Goal: Complete application form

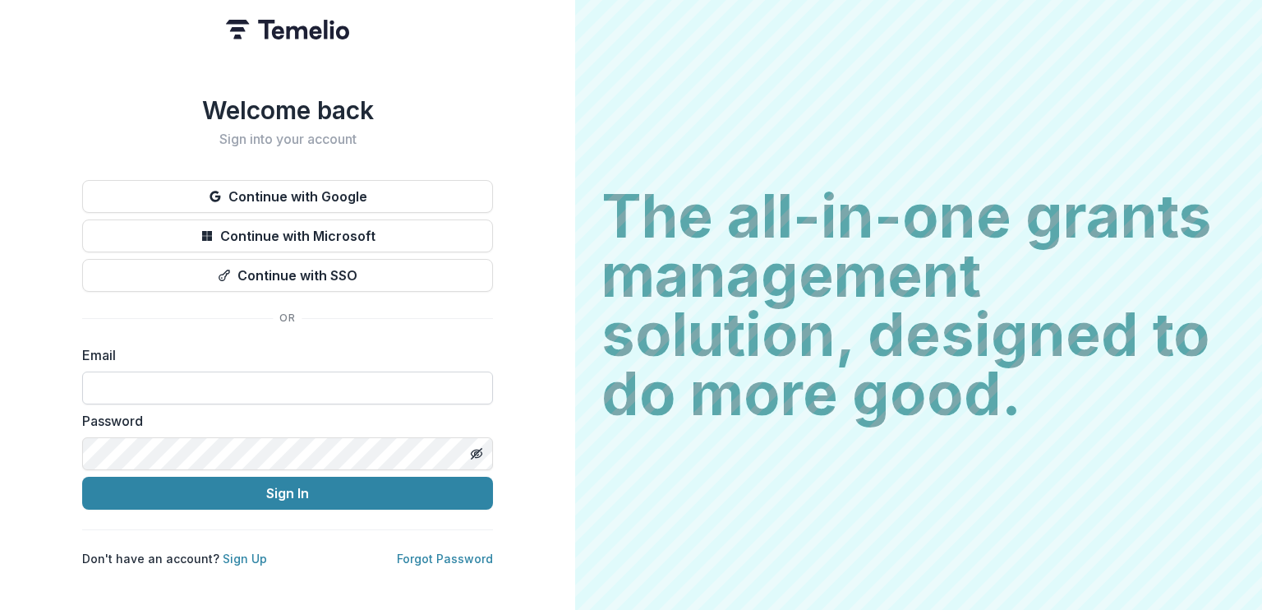
click at [424, 380] on input at bounding box center [287, 387] width 411 height 33
type input "**********"
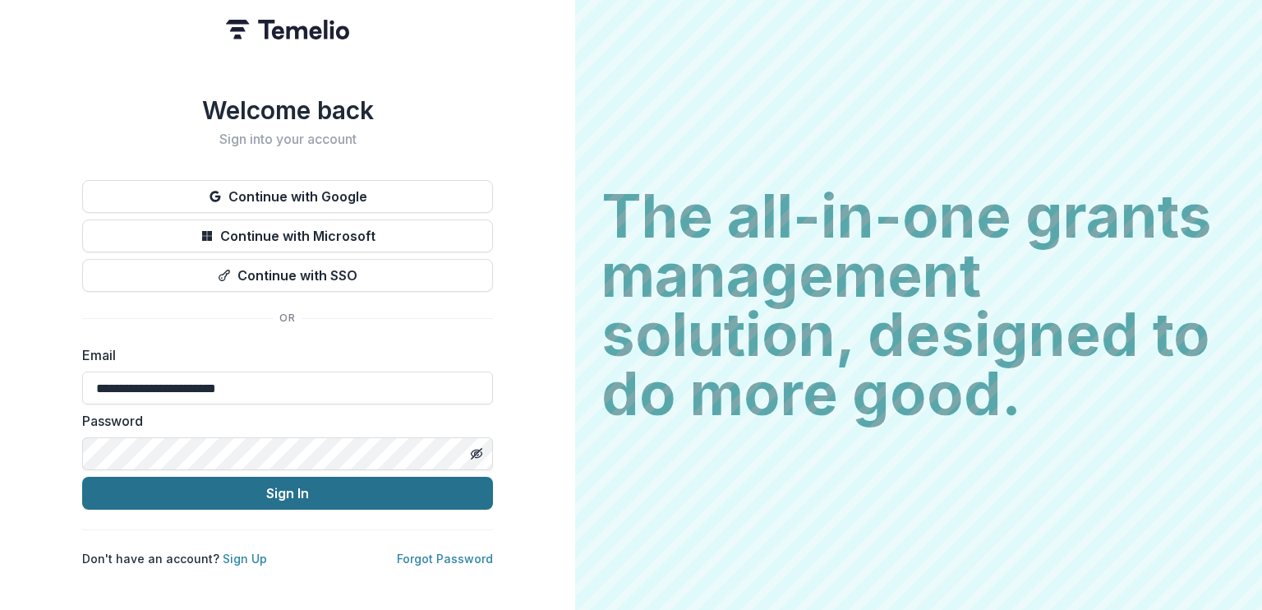
click at [306, 487] on button "Sign In" at bounding box center [287, 493] width 411 height 33
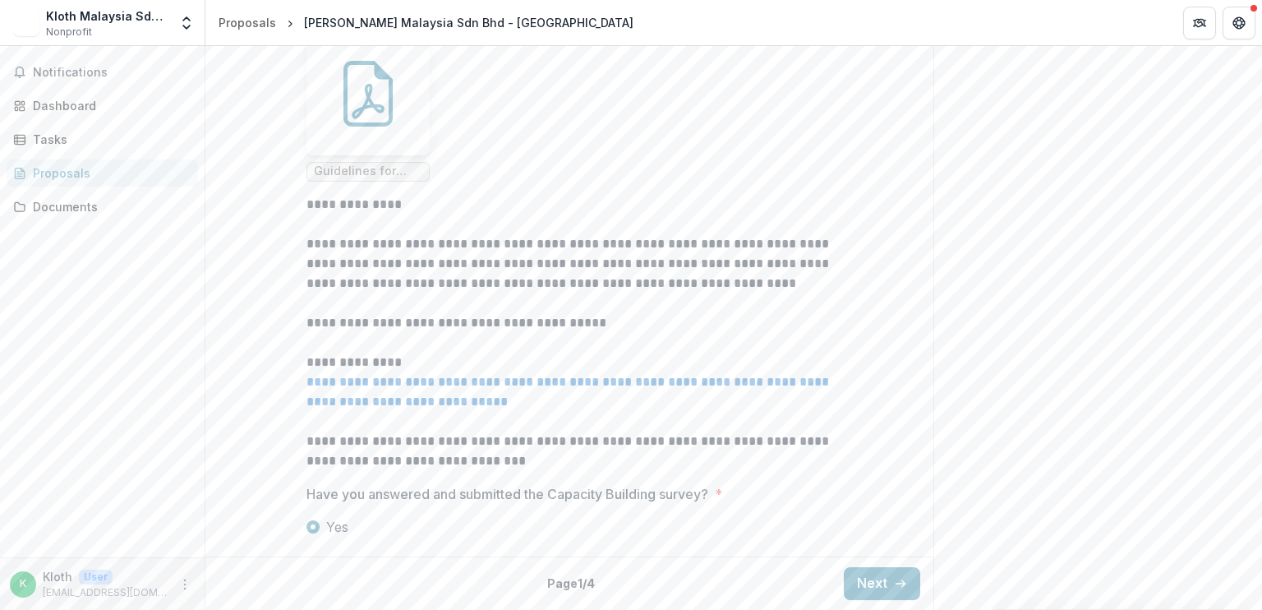
scroll to position [592, 0]
click at [863, 588] on button "Next" at bounding box center [882, 583] width 76 height 33
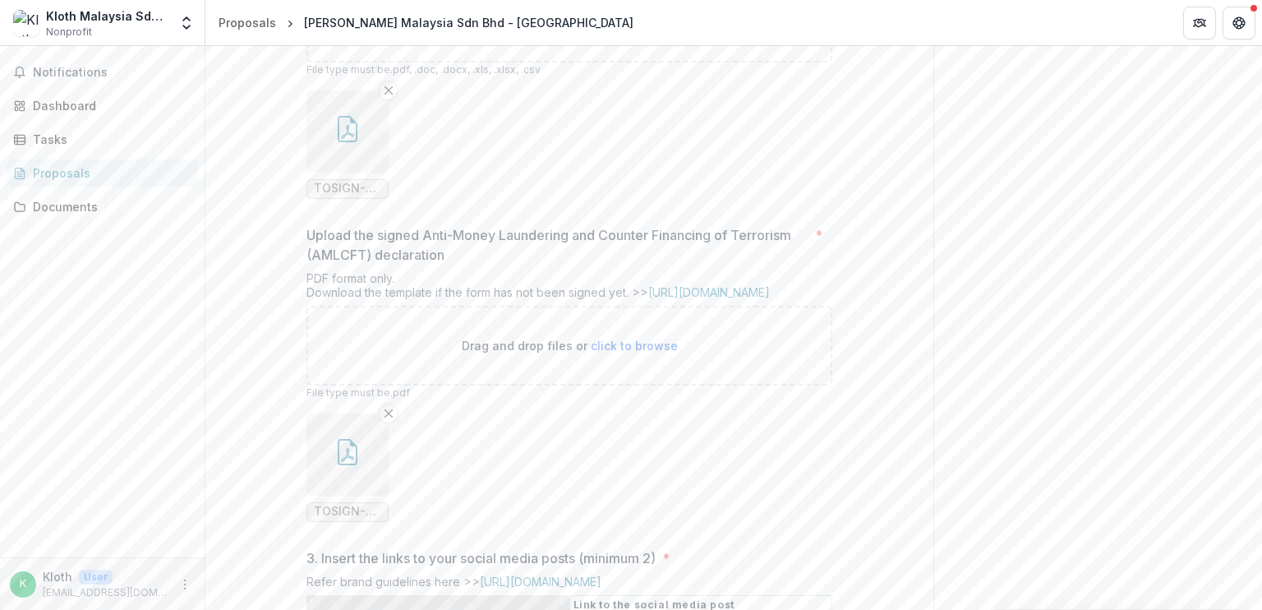
scroll to position [774, 0]
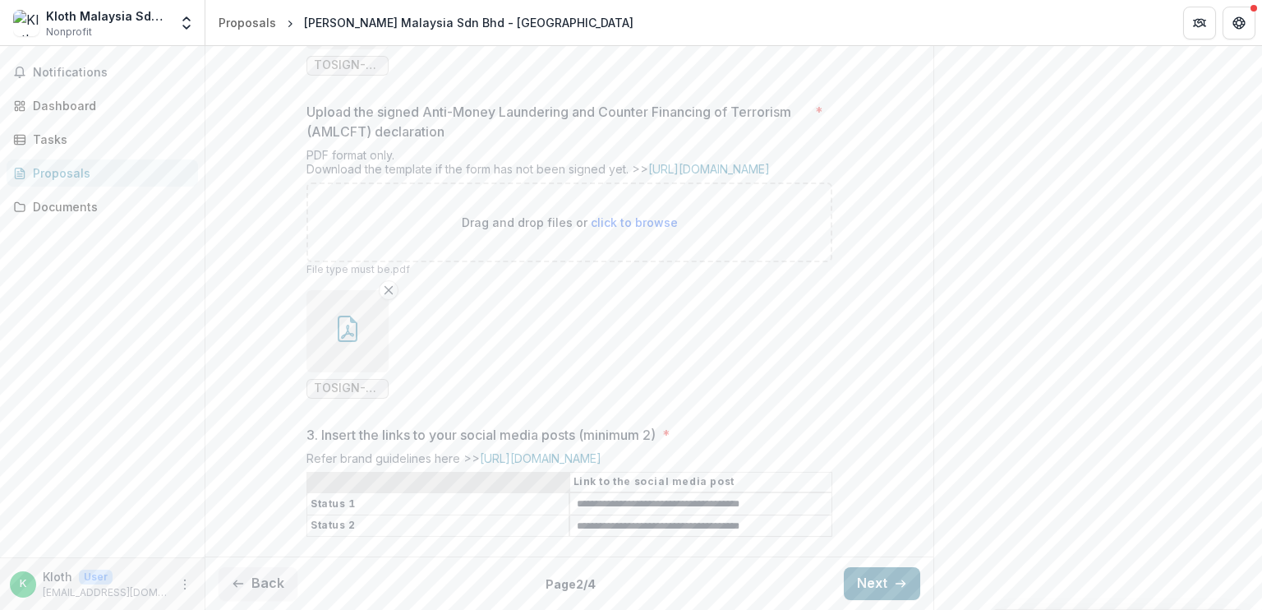
click at [875, 577] on button "Next" at bounding box center [882, 583] width 76 height 33
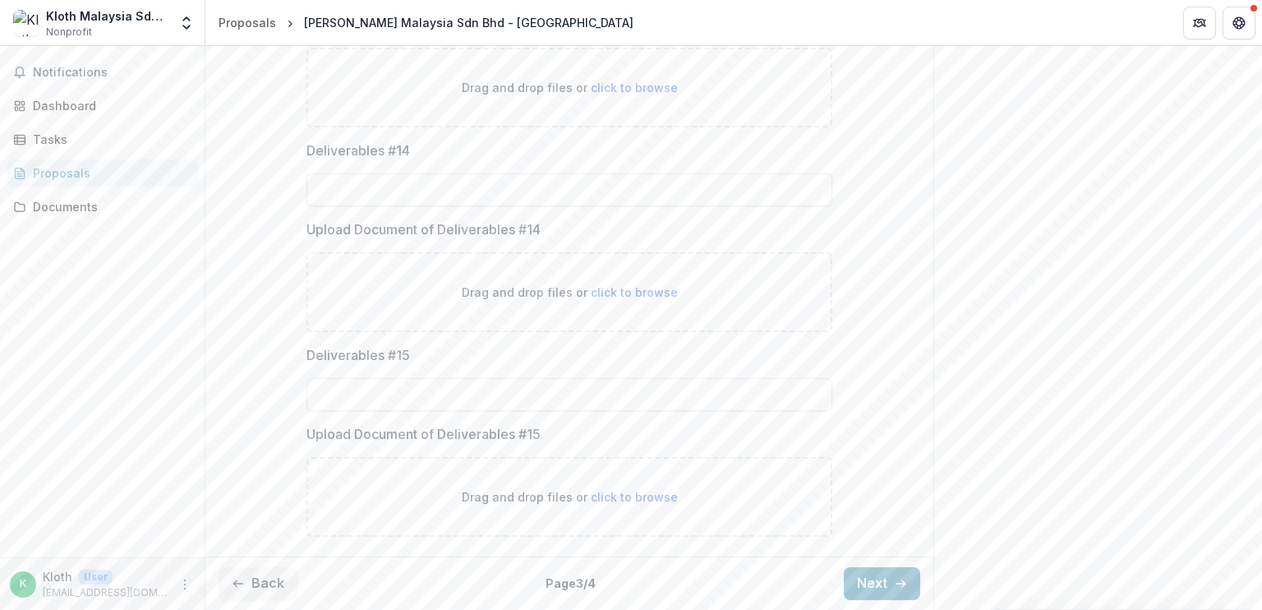
scroll to position [2922, 0]
click at [880, 574] on button "Next" at bounding box center [882, 583] width 76 height 33
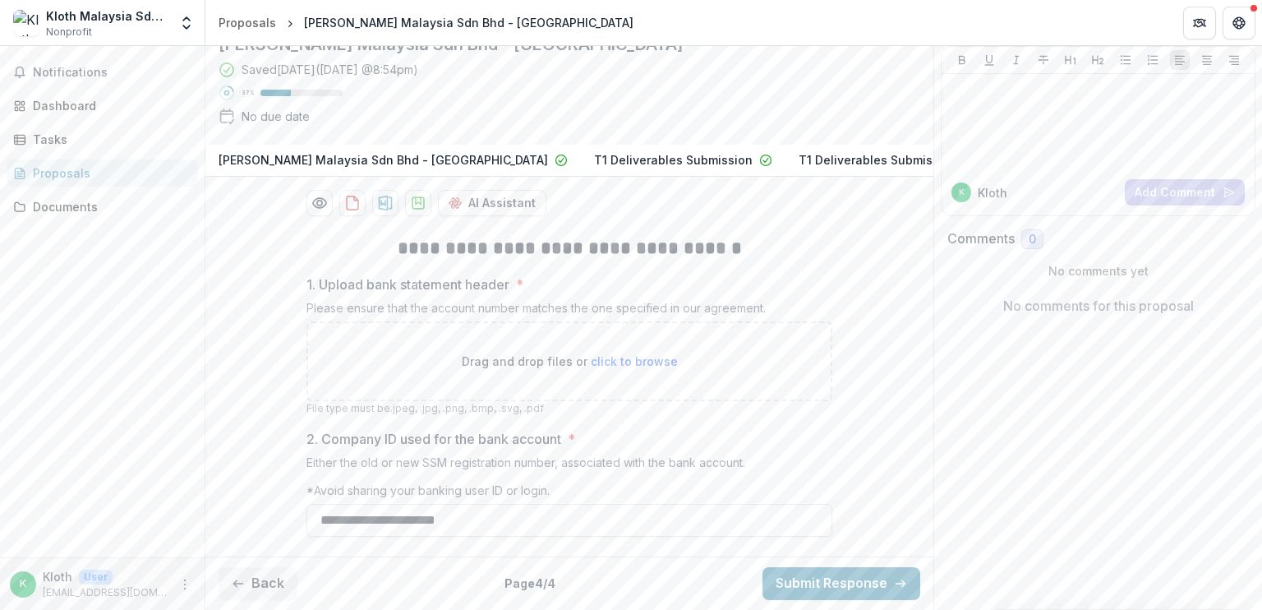
scroll to position [191, 0]
click at [622, 357] on span "click to browse" at bounding box center [634, 361] width 87 height 14
click at [648, 362] on span "click to browse" at bounding box center [634, 361] width 87 height 14
type input "**********"
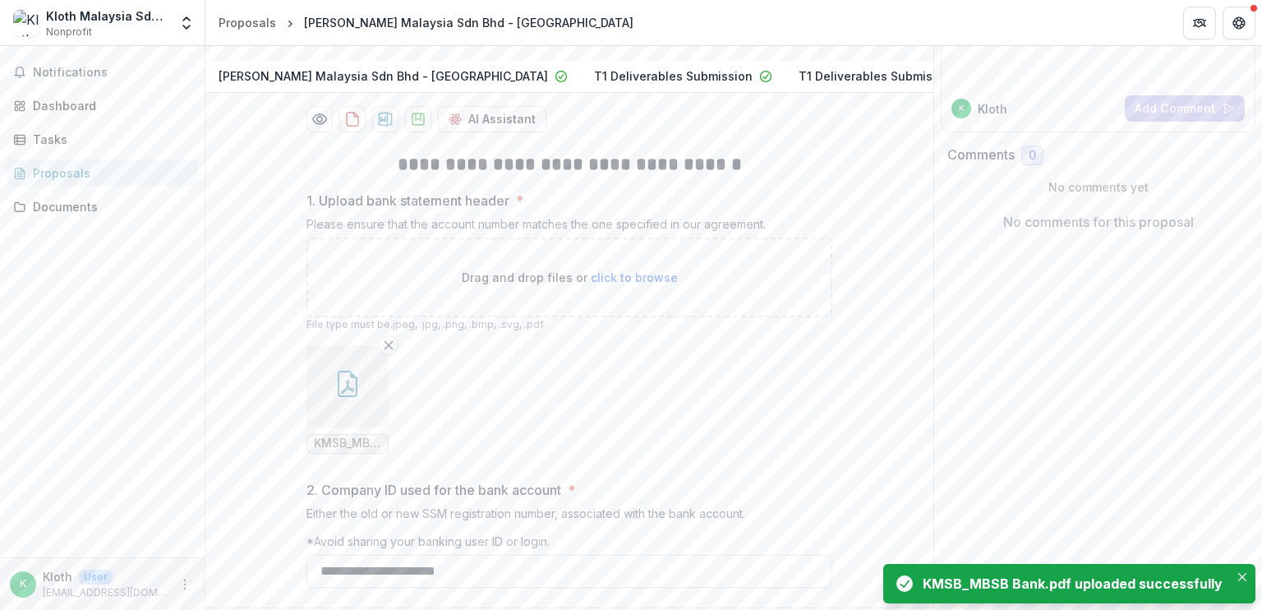
scroll to position [325, 0]
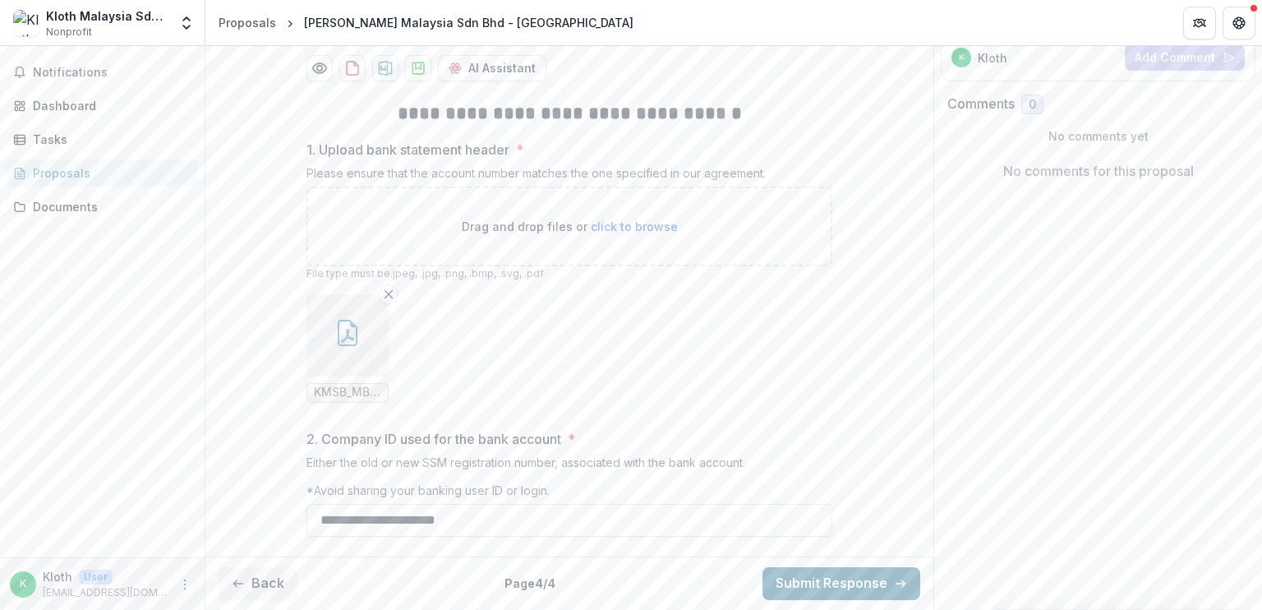
click at [820, 582] on button "Submit Response" at bounding box center [842, 583] width 158 height 33
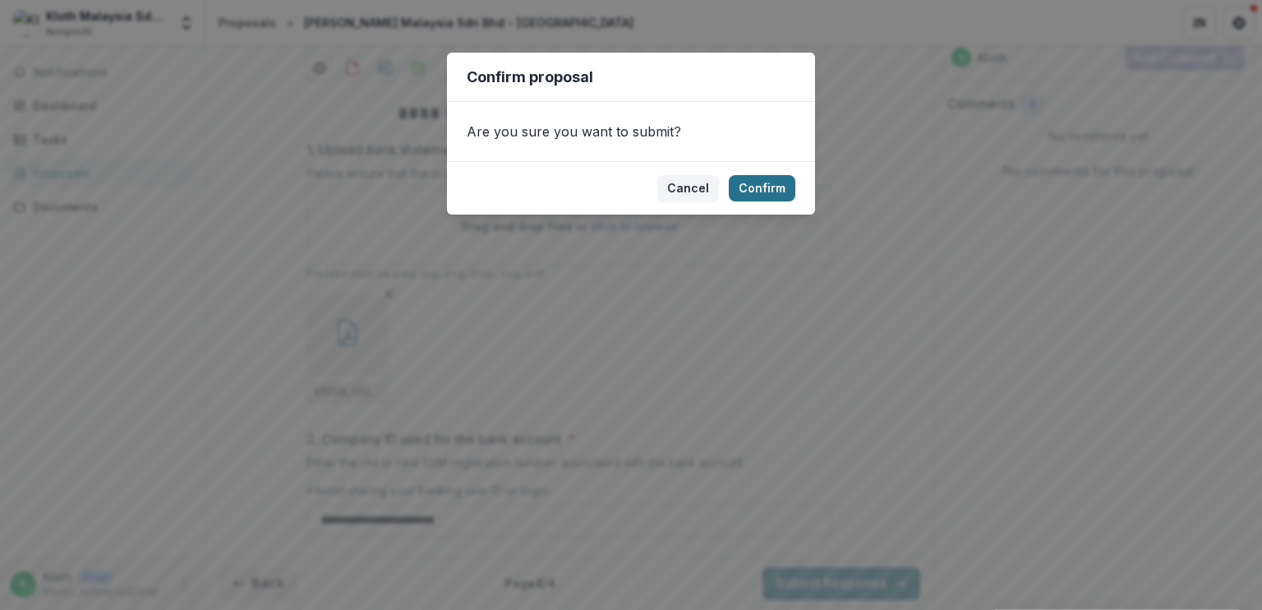
click at [770, 191] on button "Confirm" at bounding box center [762, 188] width 67 height 26
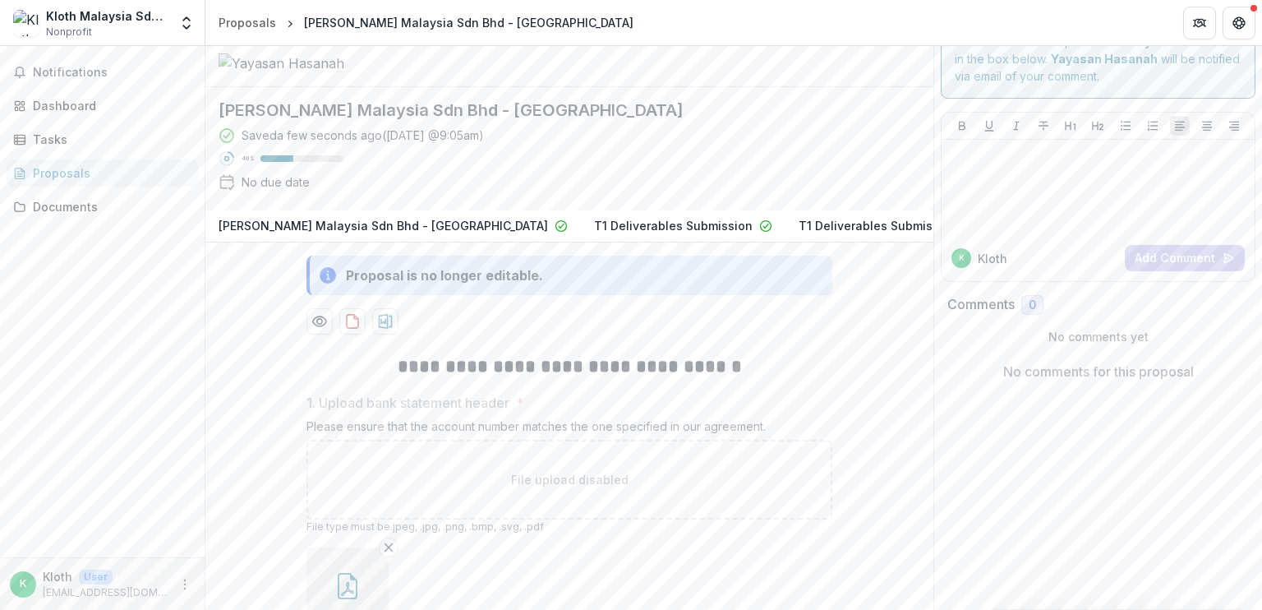
scroll to position [0, 0]
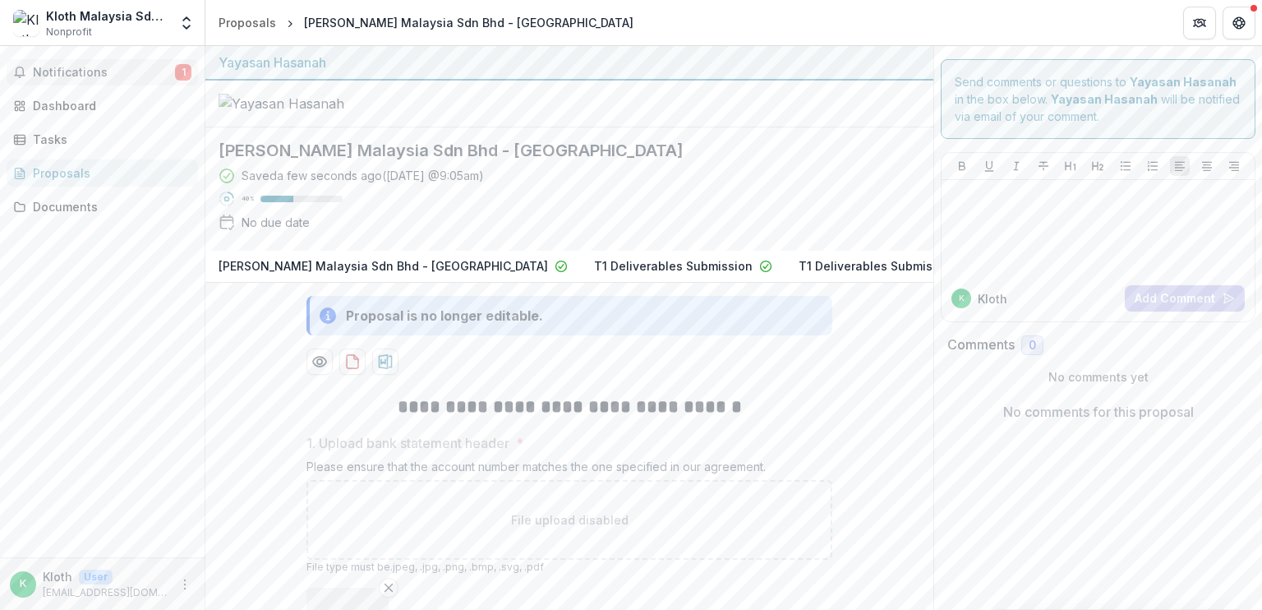
click at [131, 76] on span "Notifications" at bounding box center [104, 73] width 142 height 14
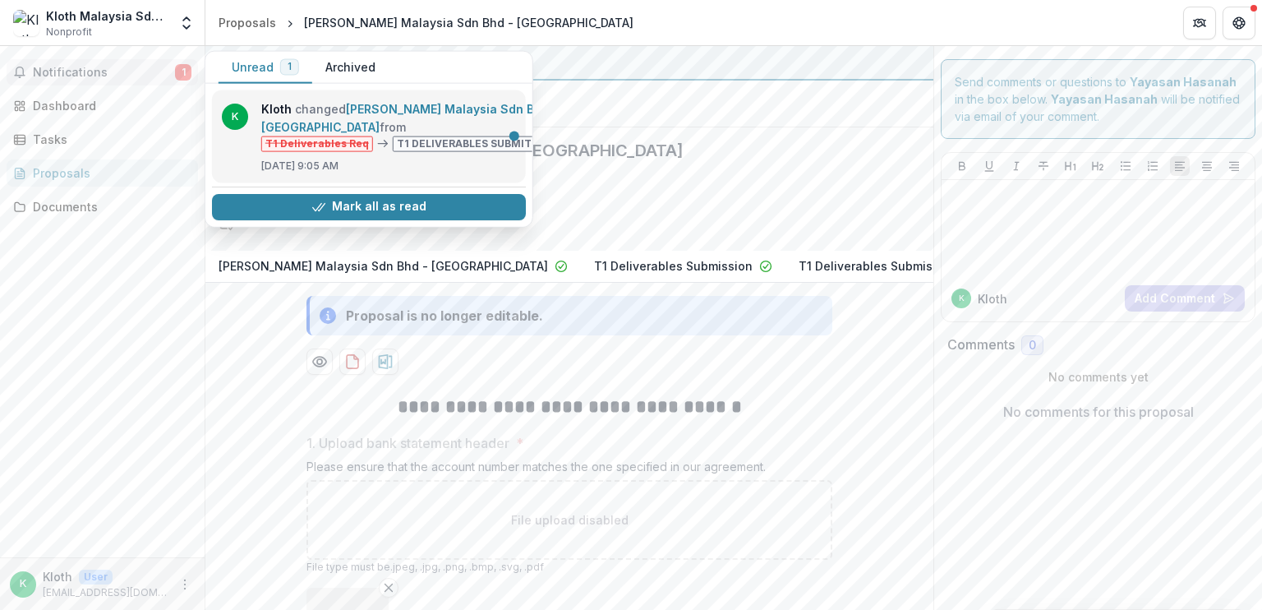
click at [313, 111] on link "[PERSON_NAME] Malaysia Sdn Bhd - [GEOGRAPHIC_DATA]" at bounding box center [409, 118] width 297 height 32
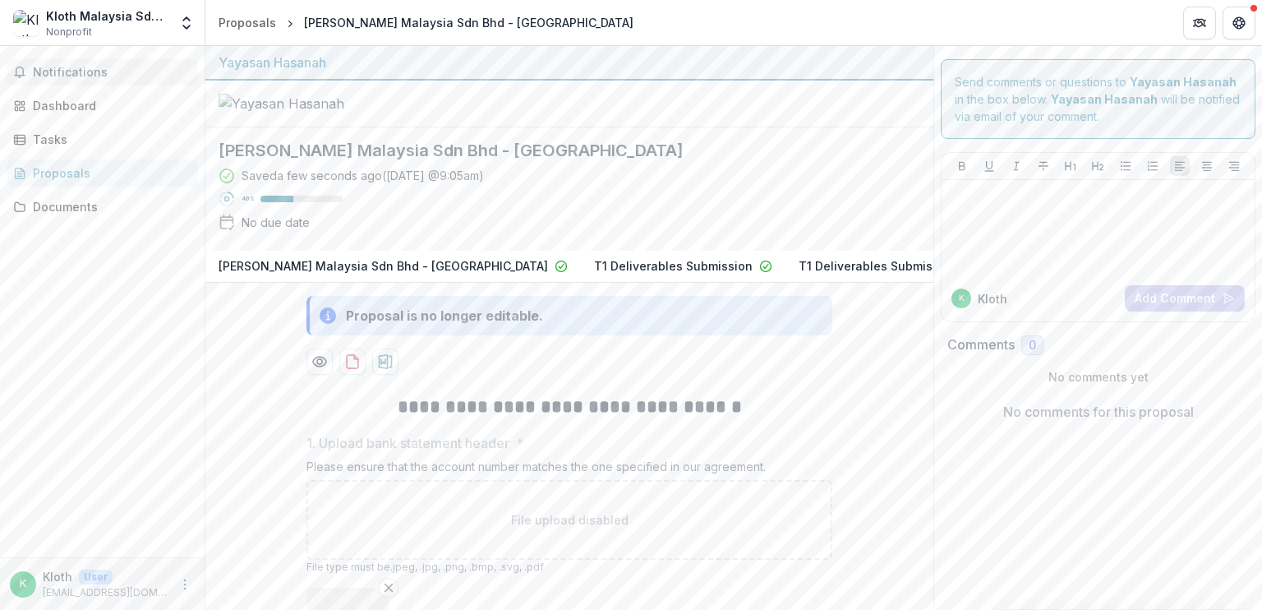
click at [119, 63] on button "Notifications" at bounding box center [102, 72] width 191 height 26
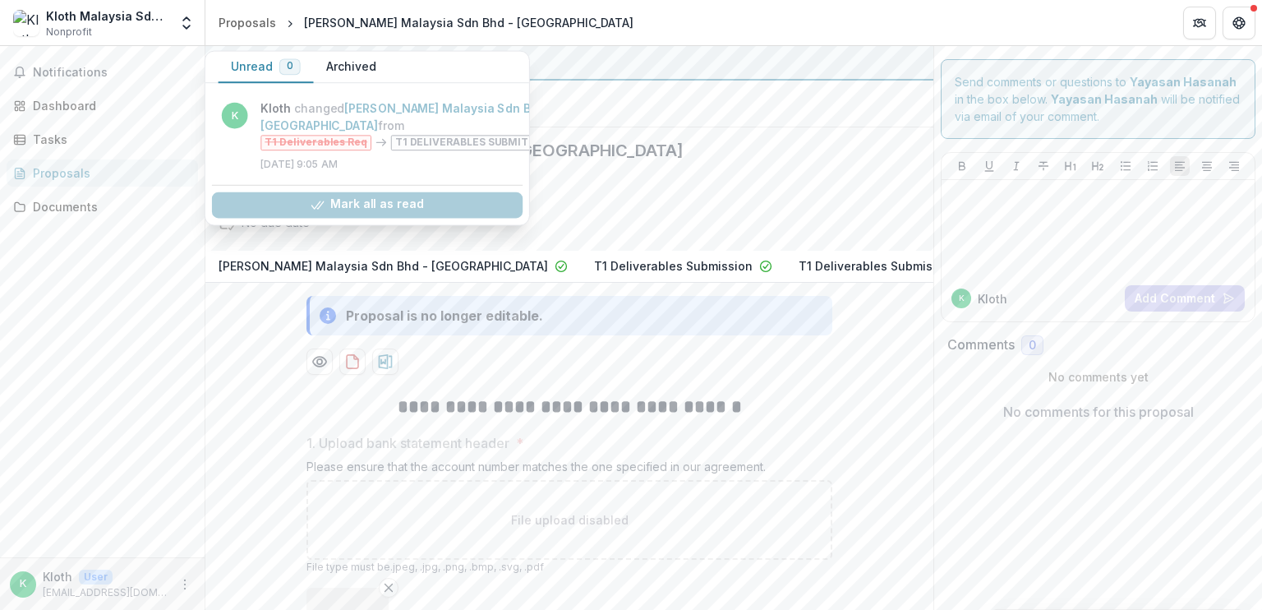
click at [125, 257] on div "Notifications Unread 0 Archived K [PERSON_NAME] changed [PERSON_NAME] Malaysia …" at bounding box center [102, 301] width 205 height 511
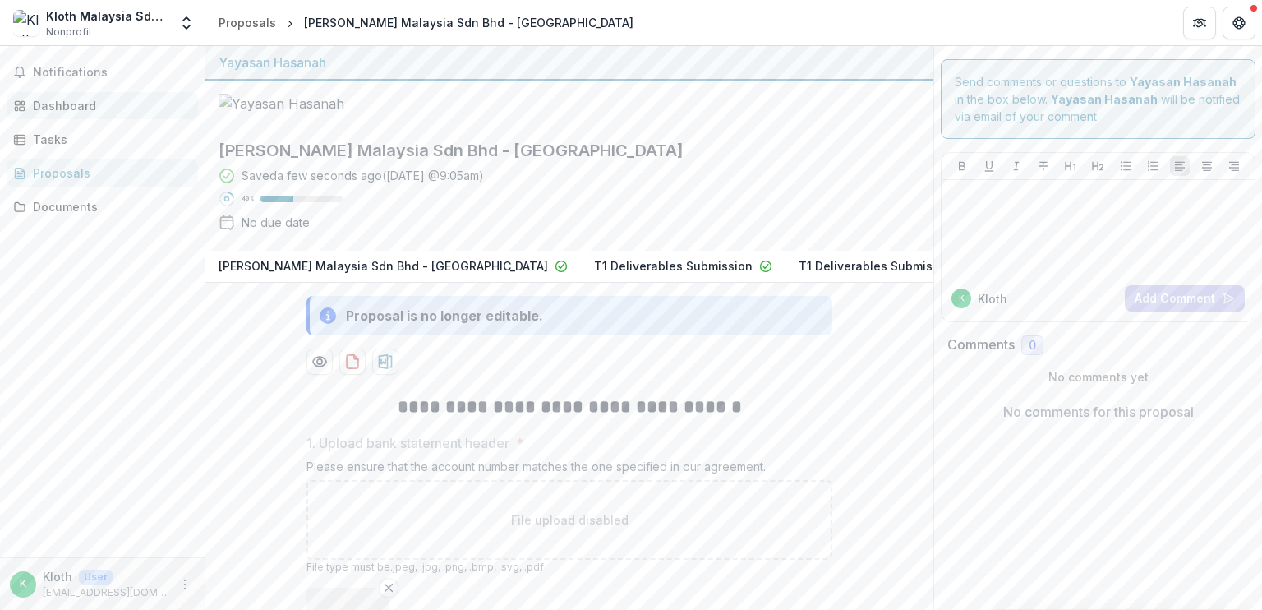
click at [113, 104] on div "Dashboard" at bounding box center [109, 105] width 152 height 17
